Goal: Task Accomplishment & Management: Use online tool/utility

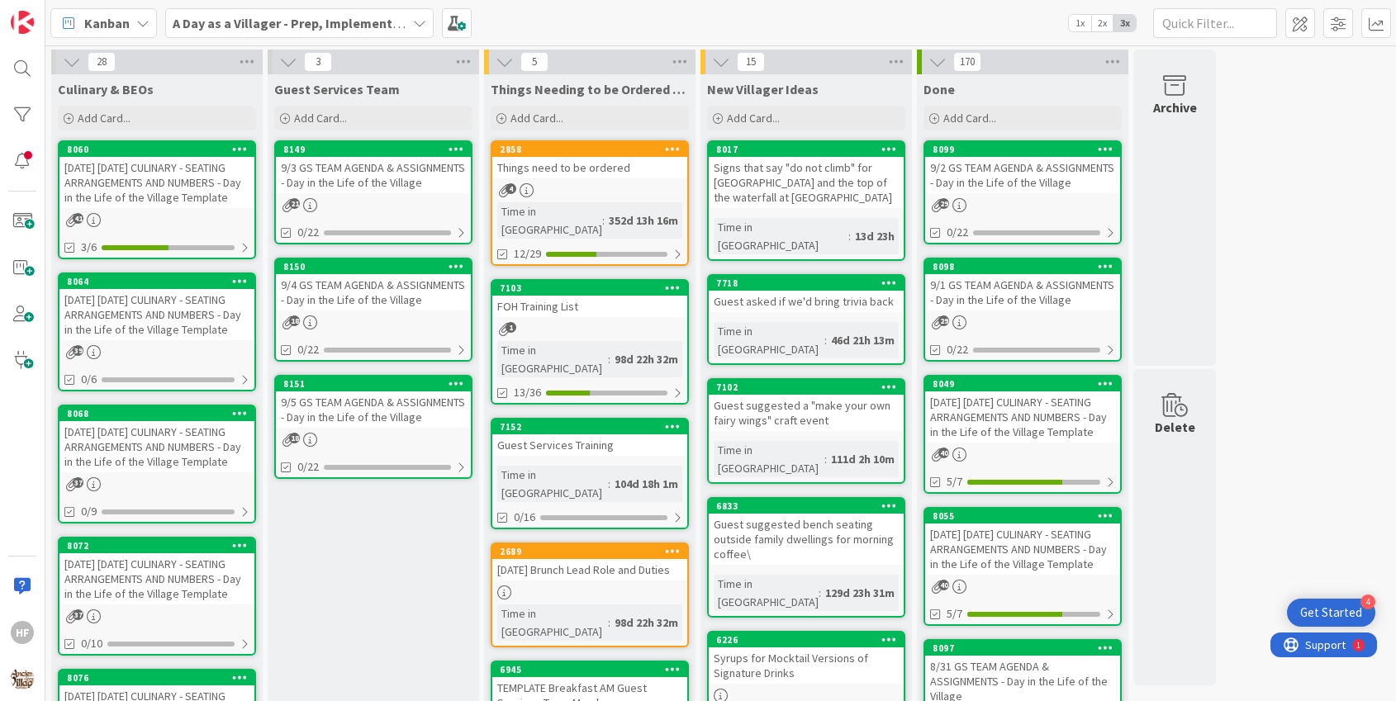
click at [179, 336] on div "[DATE] [DATE] CULINARY - SEATING ARRANGEMENTS AND NUMBERS - Day in the Life of …" at bounding box center [156, 314] width 195 height 51
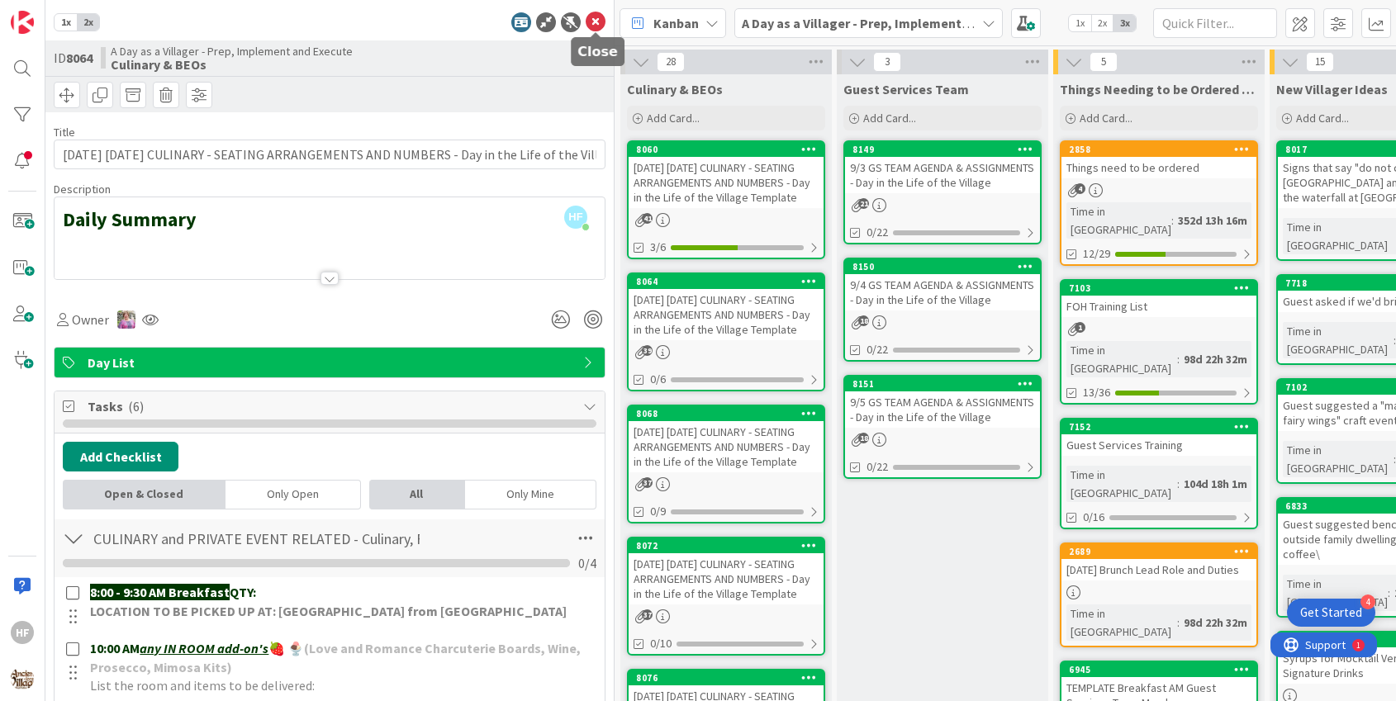
click at [594, 27] on icon at bounding box center [596, 22] width 20 height 20
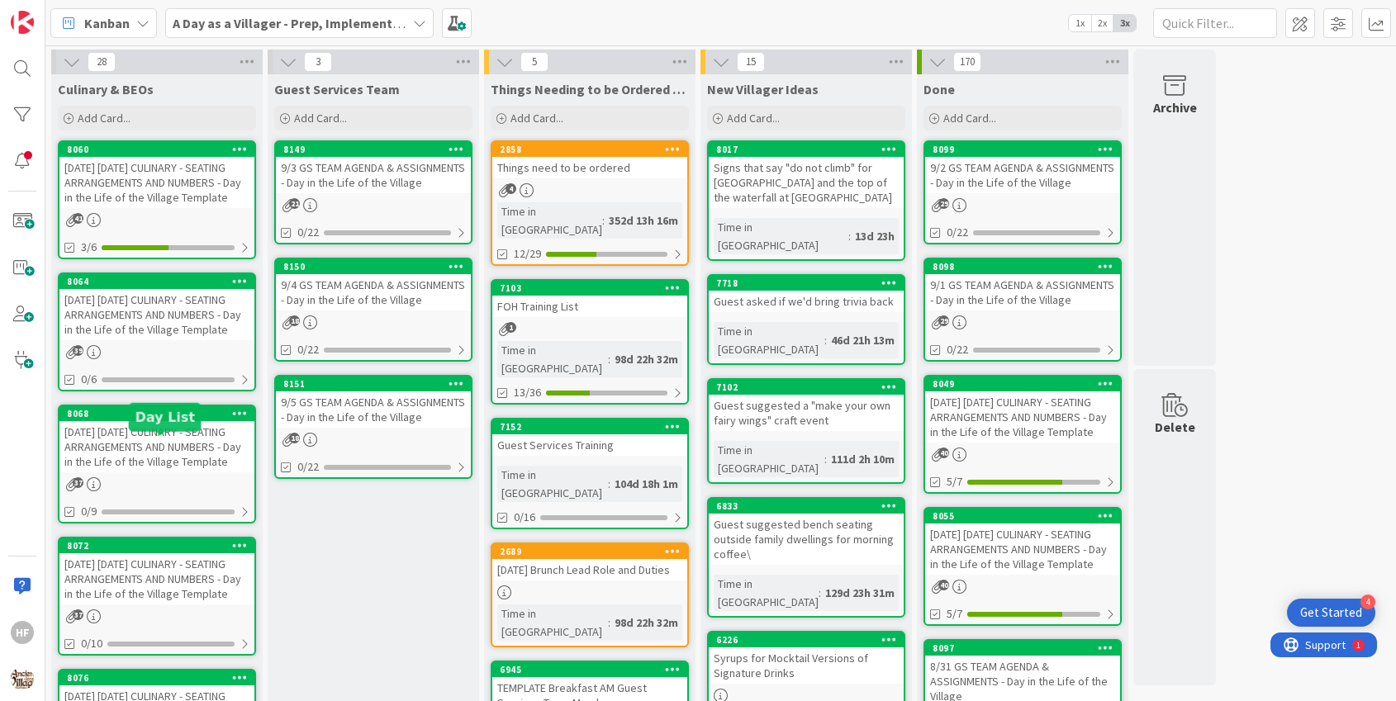
click at [169, 472] on div "[DATE] [DATE] CULINARY - SEATING ARRANGEMENTS AND NUMBERS - Day in the Life of …" at bounding box center [156, 446] width 195 height 51
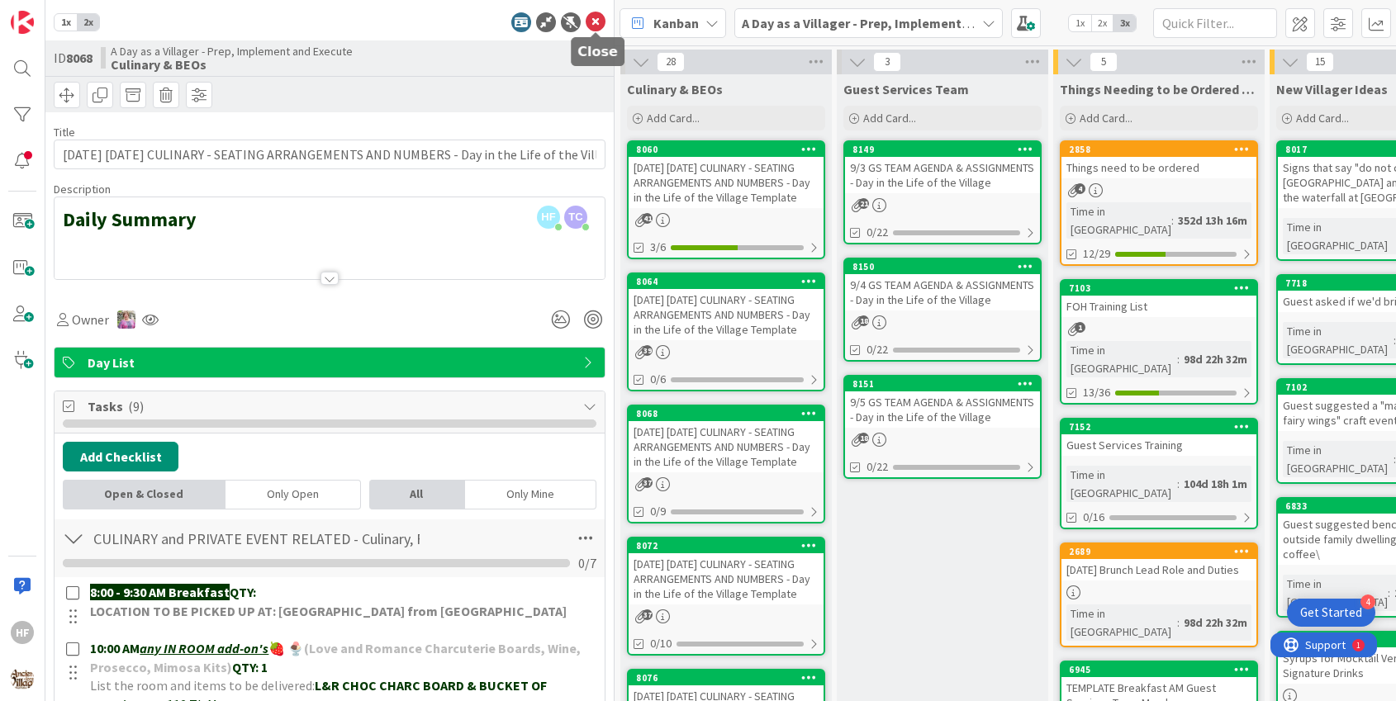
click at [598, 22] on icon at bounding box center [596, 22] width 20 height 20
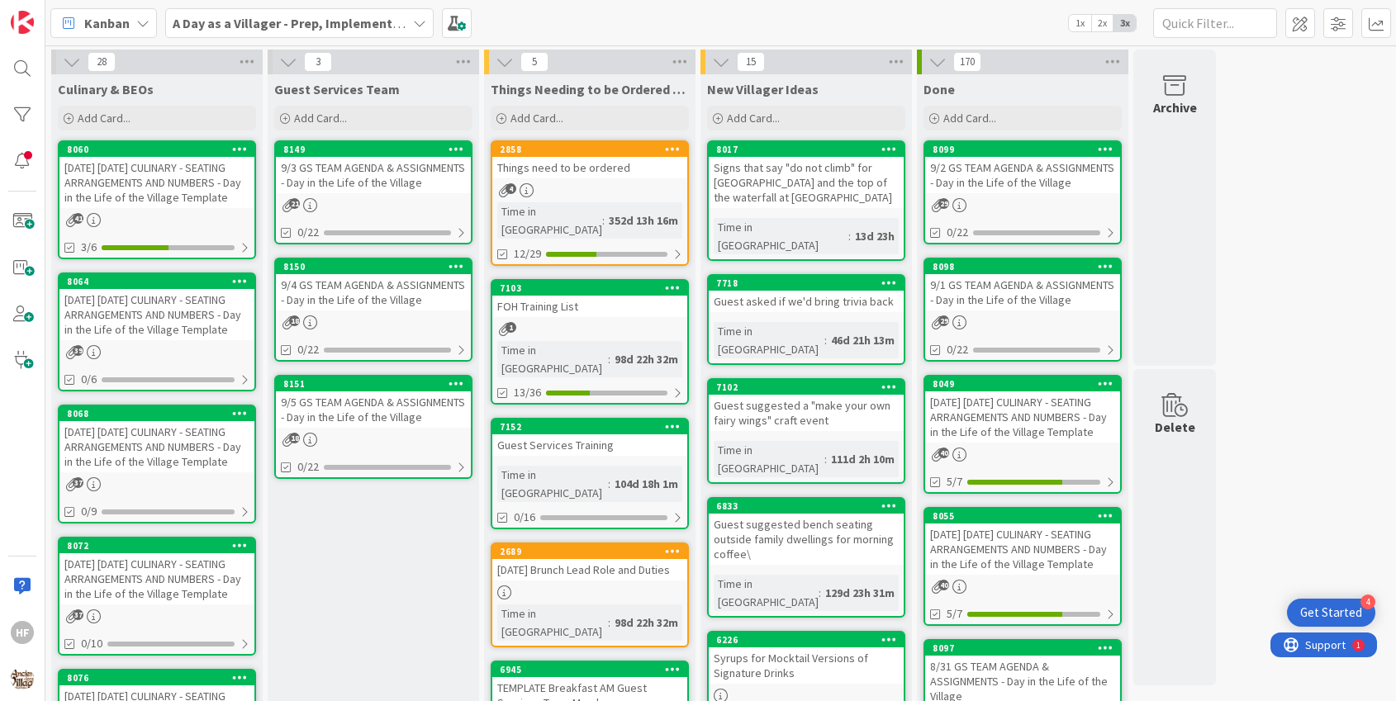
click at [173, 593] on div "[DATE] [DATE] CULINARY - SEATING ARRANGEMENTS AND NUMBERS - Day in the Life of …" at bounding box center [156, 578] width 195 height 51
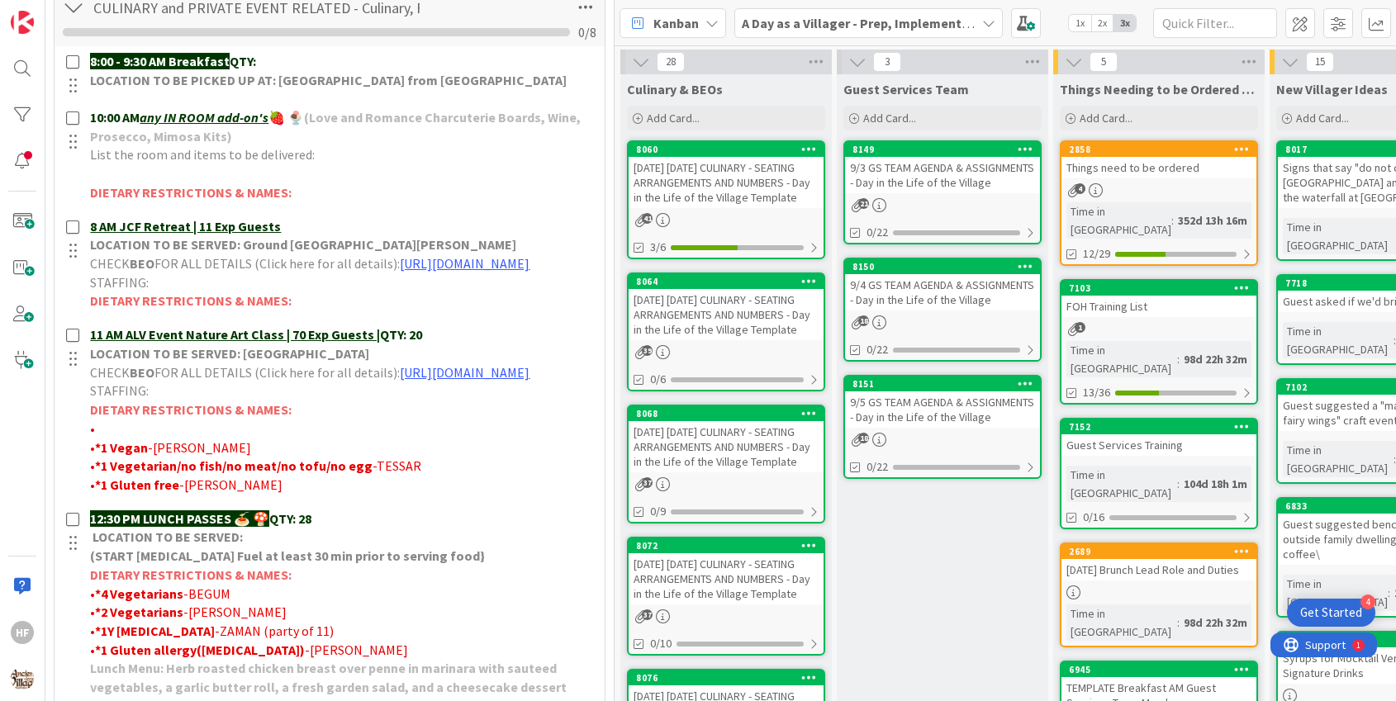
scroll to position [533, 0]
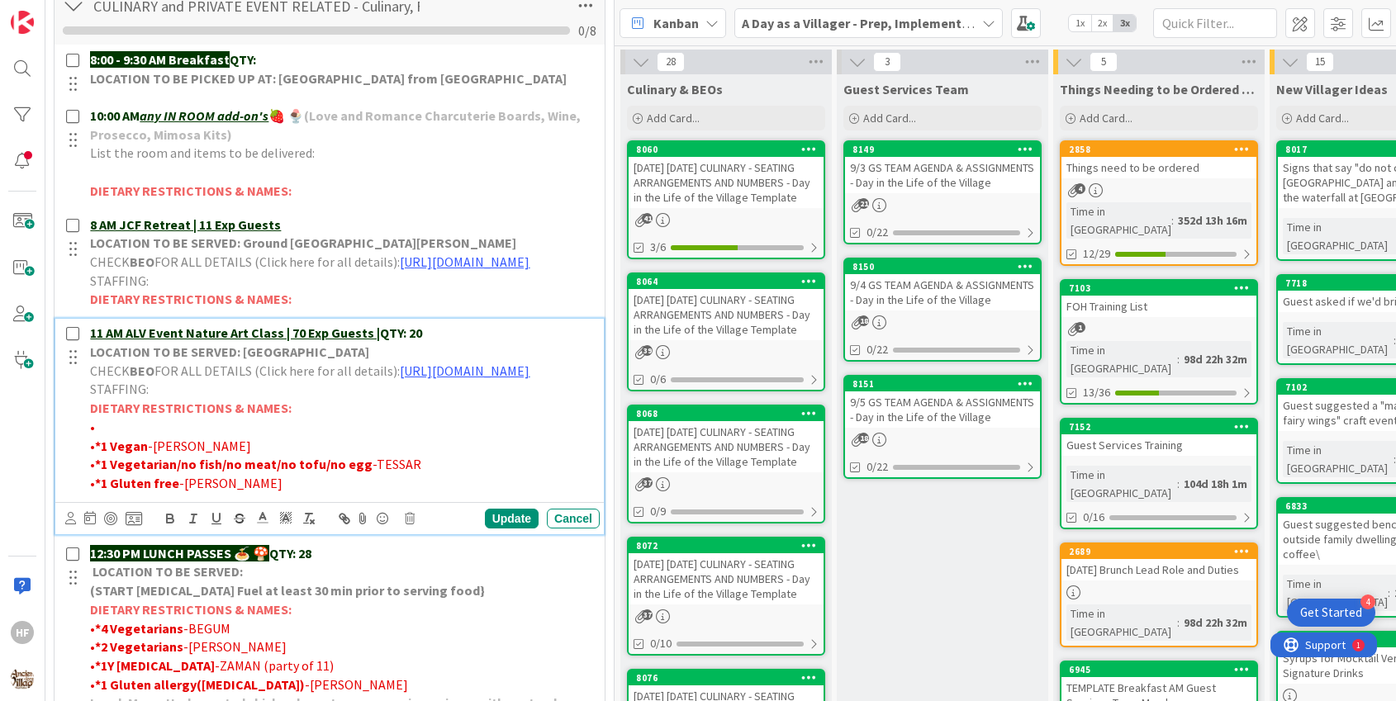
click at [428, 343] on p "11 AM ALV Event Nature Art Class | 70 Exp Guests | QTY: 20" at bounding box center [341, 333] width 503 height 19
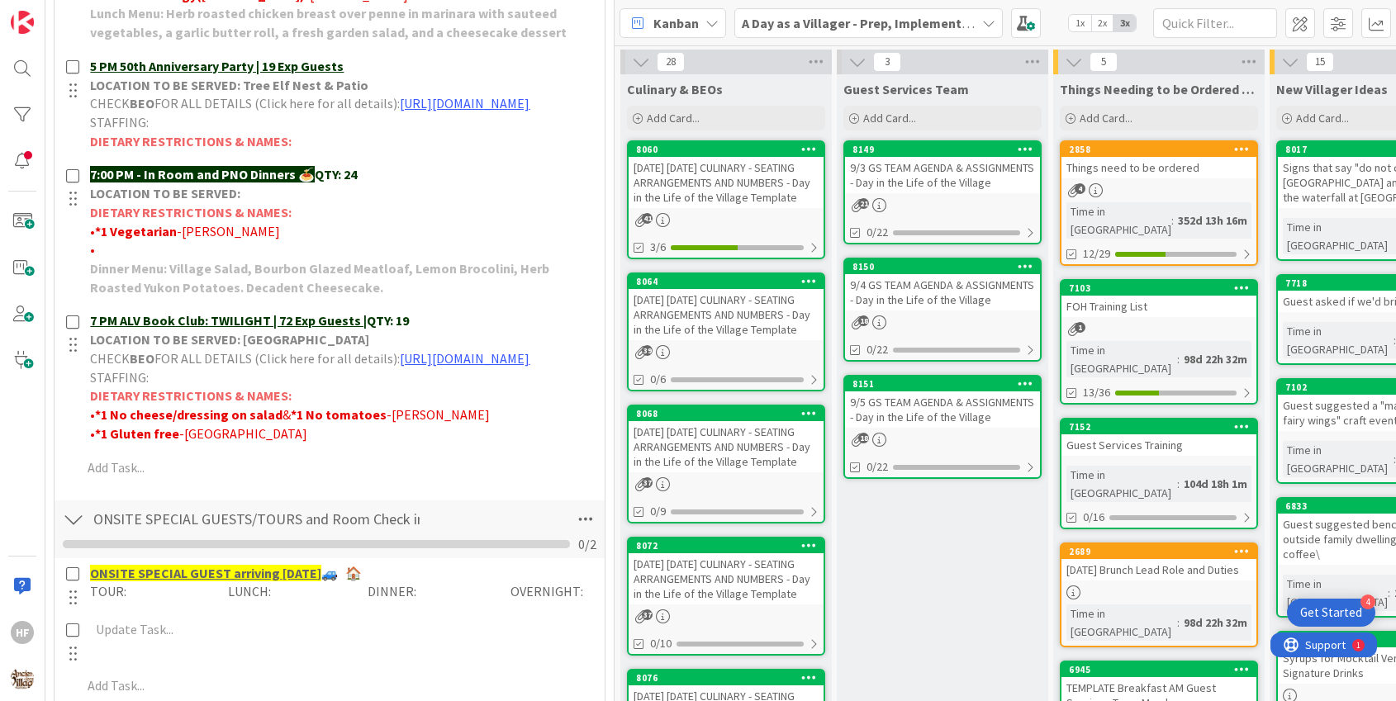
scroll to position [1226, 0]
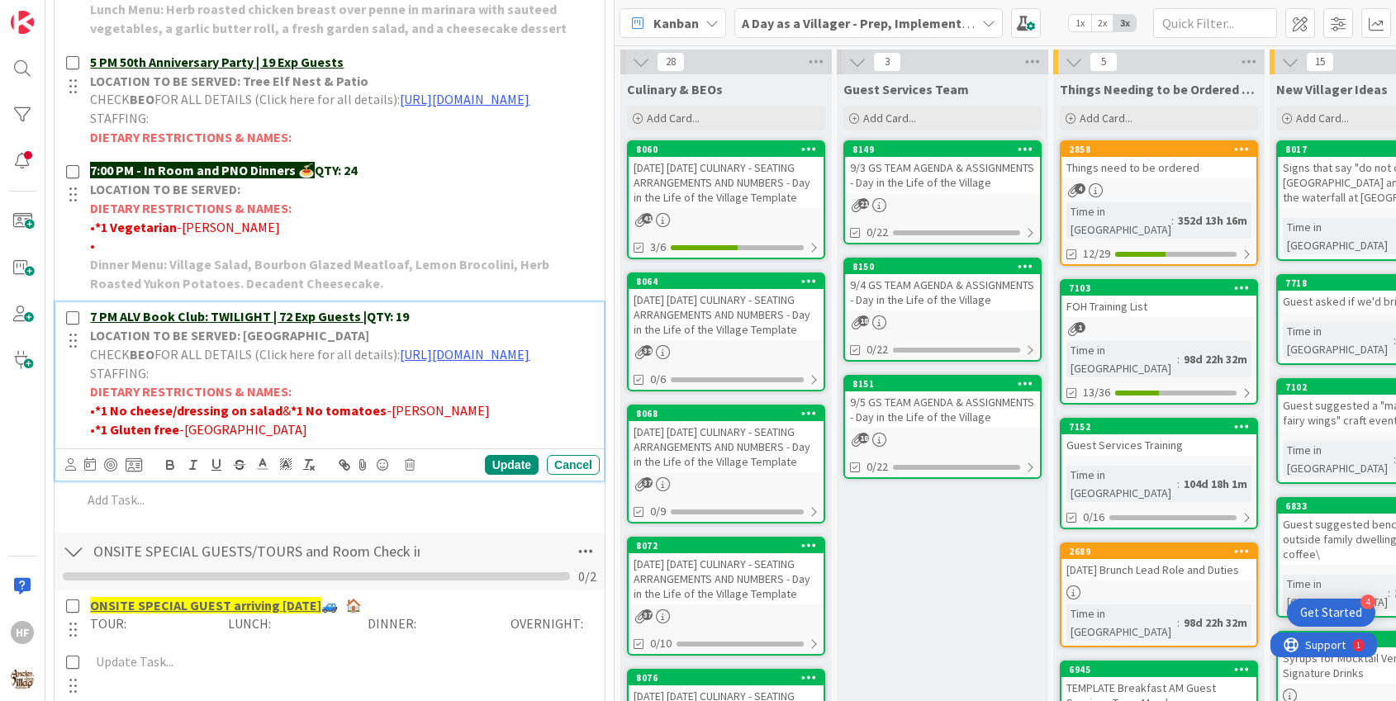
click at [418, 326] on p "7 PM ALV Book Club: TWILIGHT | 72 Exp Guests | QTY: 19" at bounding box center [341, 316] width 503 height 19
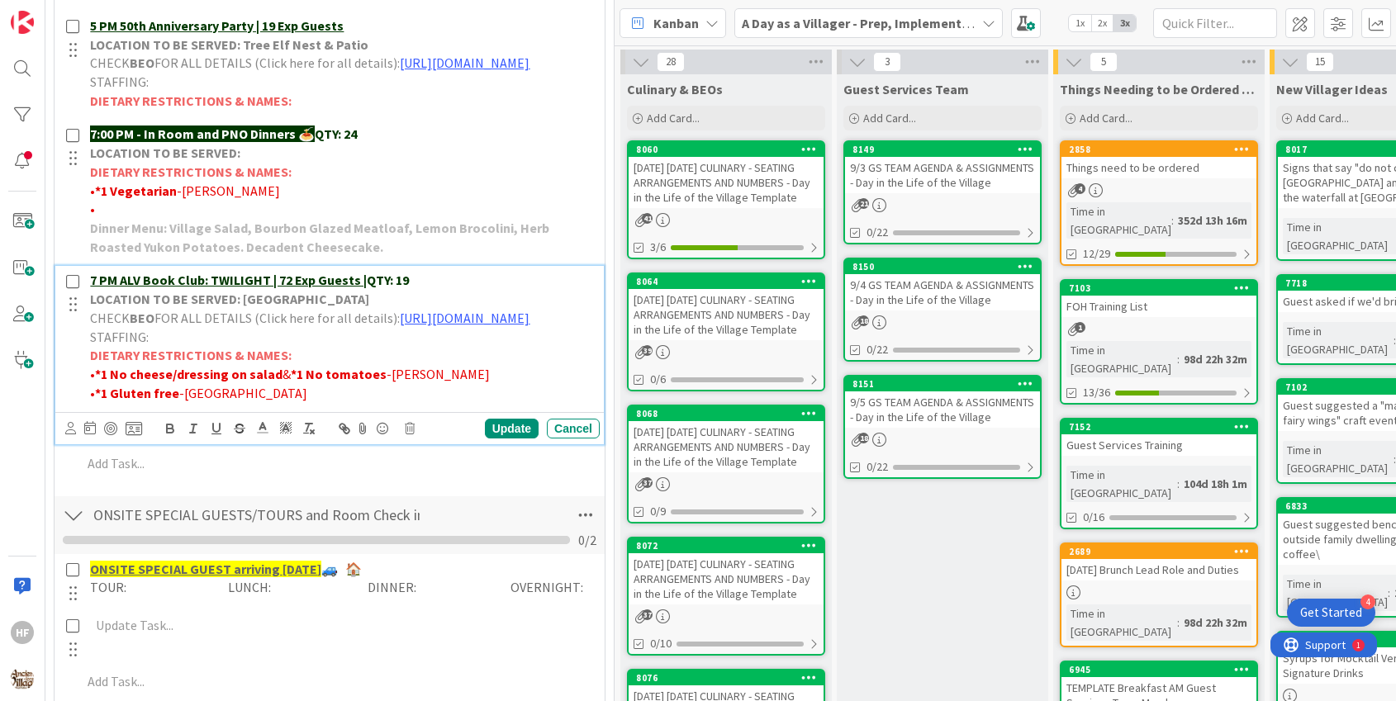
scroll to position [1190, 0]
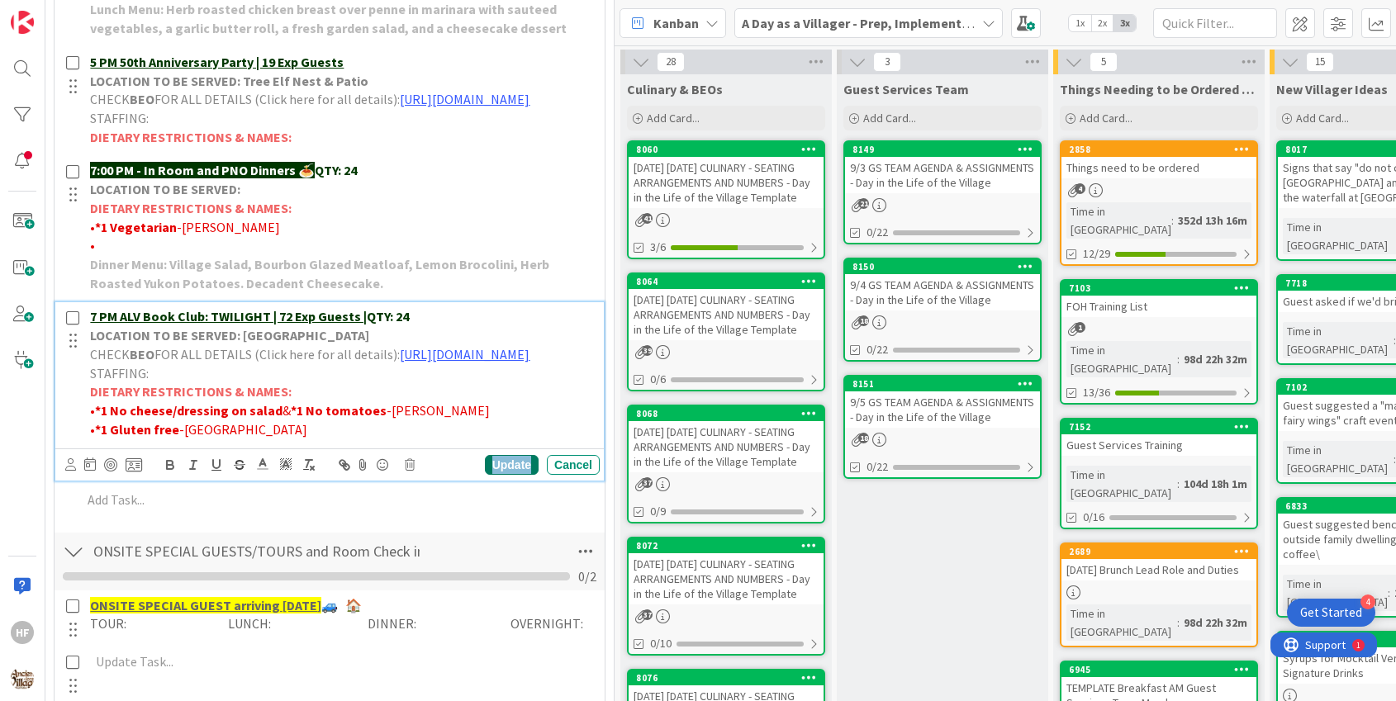
click at [529, 475] on div "Update" at bounding box center [512, 465] width 54 height 20
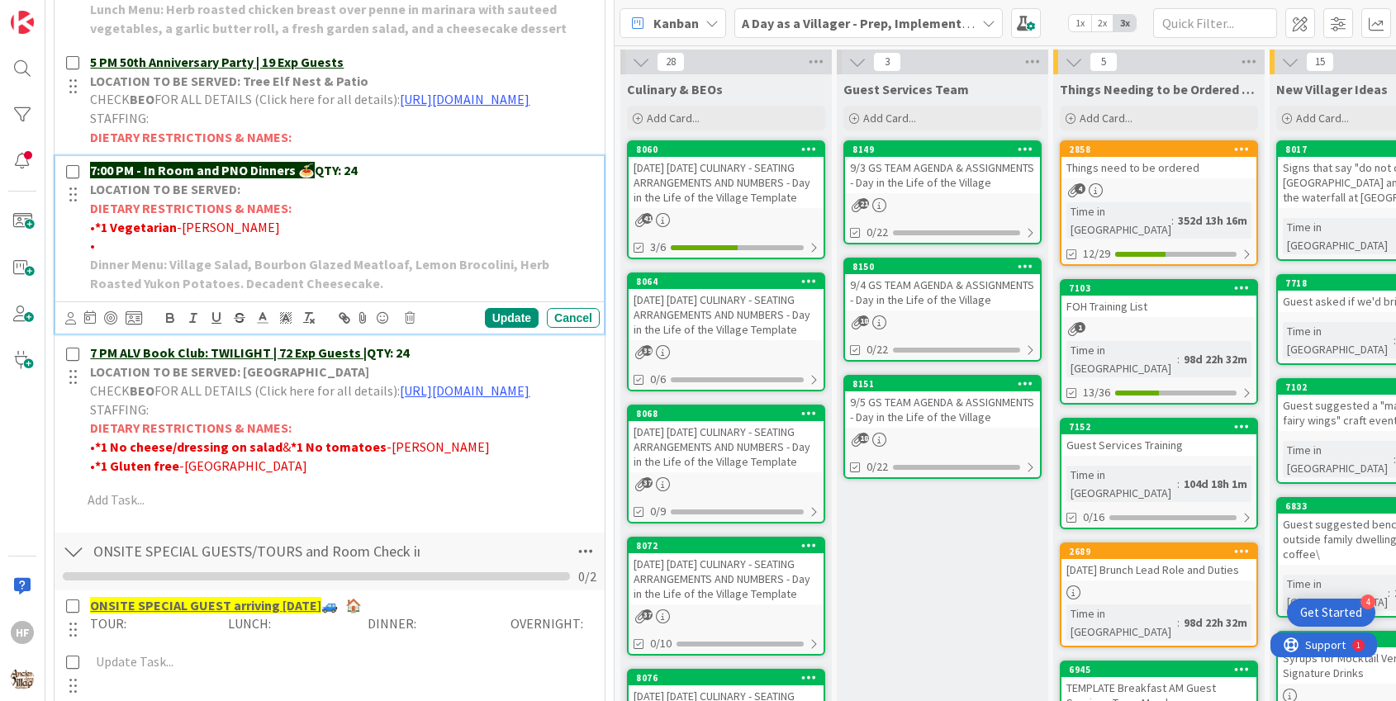
click at [380, 180] on p "7:00 PM - In Room and PNO Dinners 🍝 QTY: 24" at bounding box center [341, 170] width 503 height 19
click at [524, 328] on div "Update" at bounding box center [512, 318] width 54 height 20
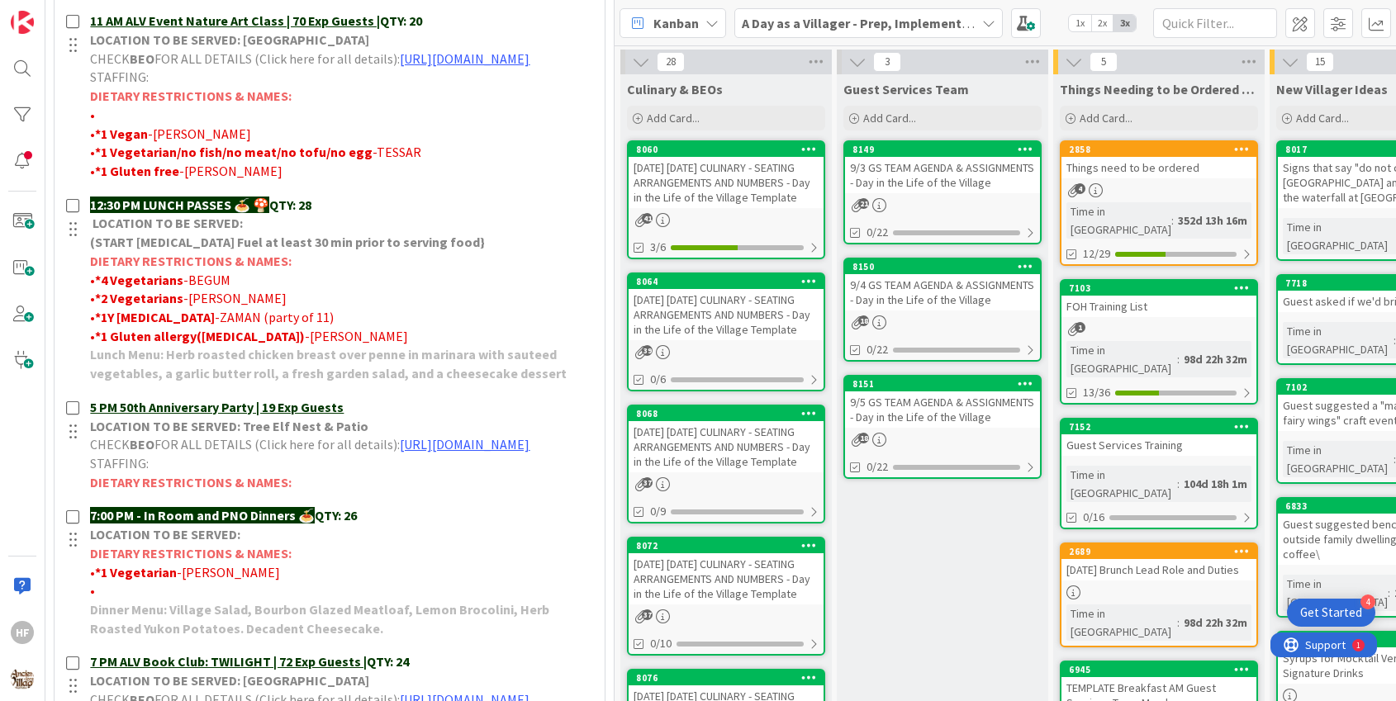
scroll to position [722, 0]
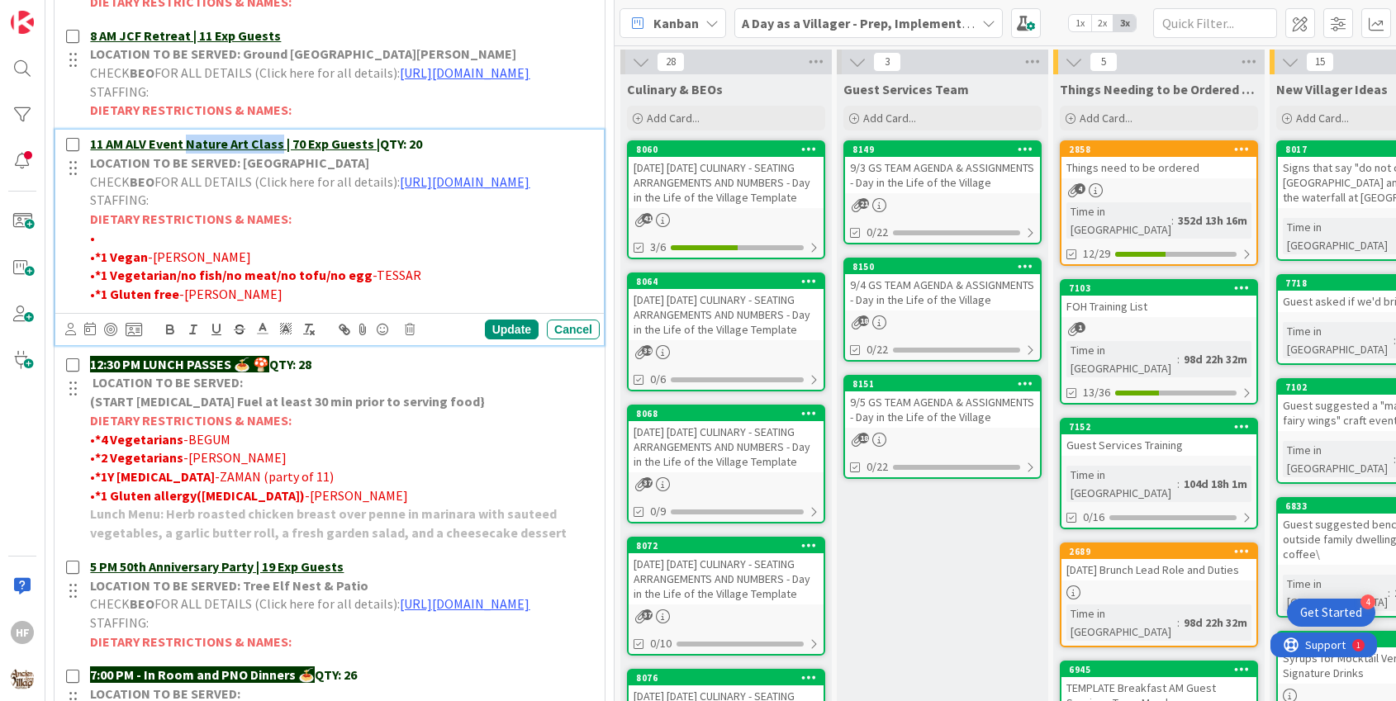
drag, startPoint x: 279, startPoint y: 157, endPoint x: 189, endPoint y: 158, distance: 90.0
click at [189, 152] on u "11 AM ALV Event Nature Art Class | 70 Exp Guests |" at bounding box center [235, 143] width 290 height 17
copy u "Nature Art Class"
